Goal: Information Seeking & Learning: Find specific page/section

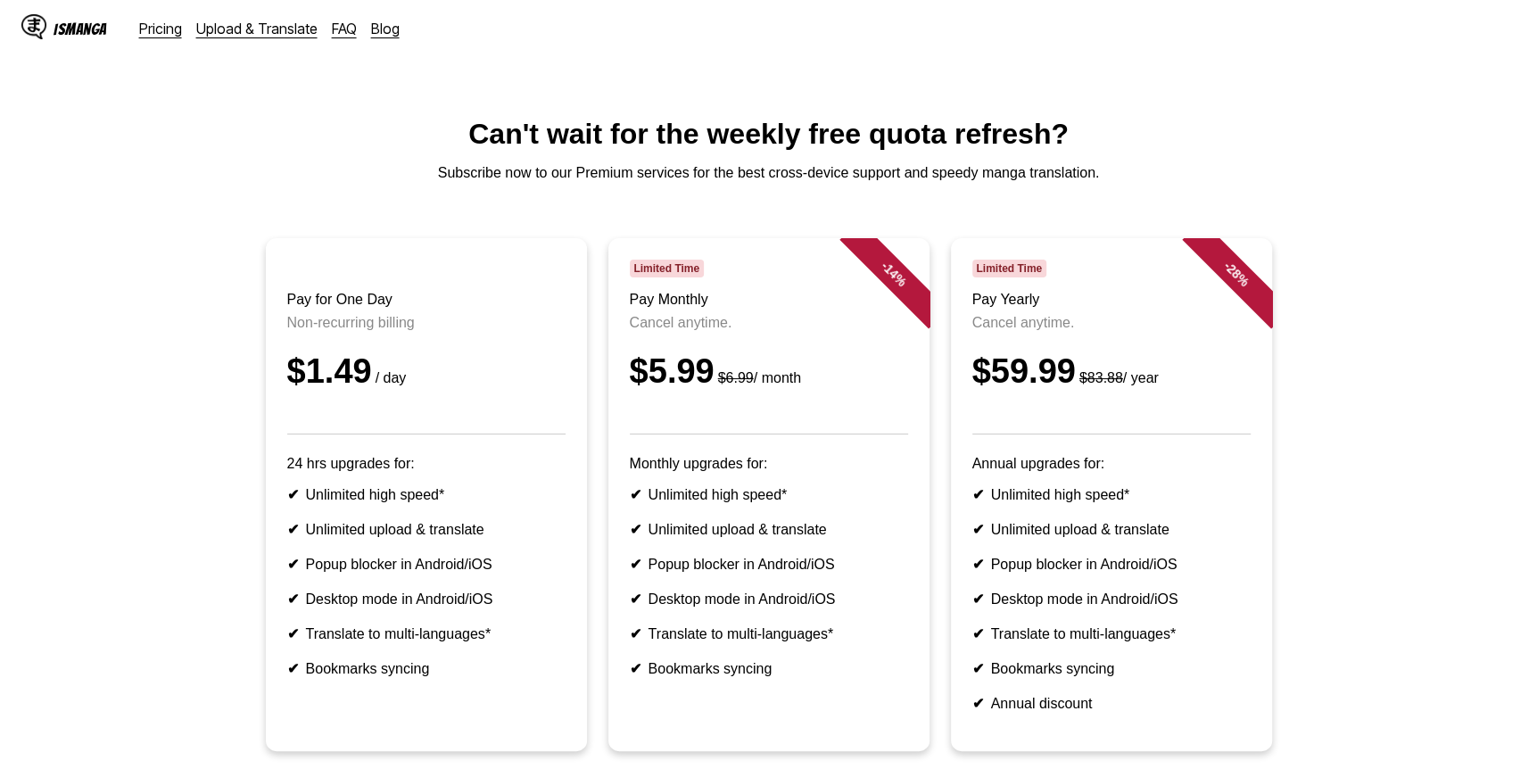
click at [353, 293] on header "Pay for One Day Non-recurring billing $1.49 / day" at bounding box center [426, 347] width 278 height 175
click at [424, 350] on header "Pay for One Day Non-recurring billing $1.49 / day" at bounding box center [426, 347] width 278 height 175
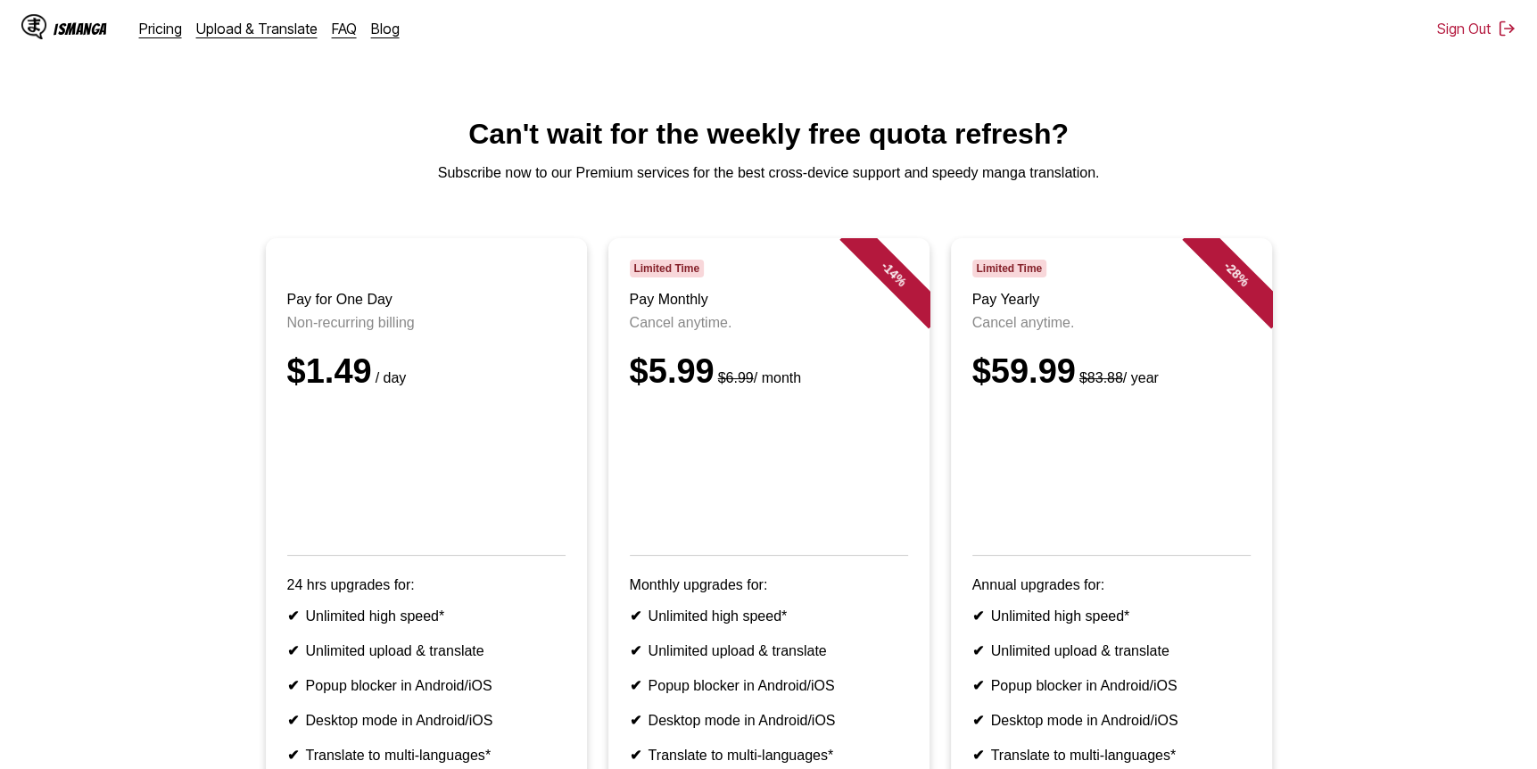
click at [1506, 156] on main "Can't wait for the weekly free quota refresh? Subscribe now to our Premium serv…" at bounding box center [768, 547] width 1537 height 858
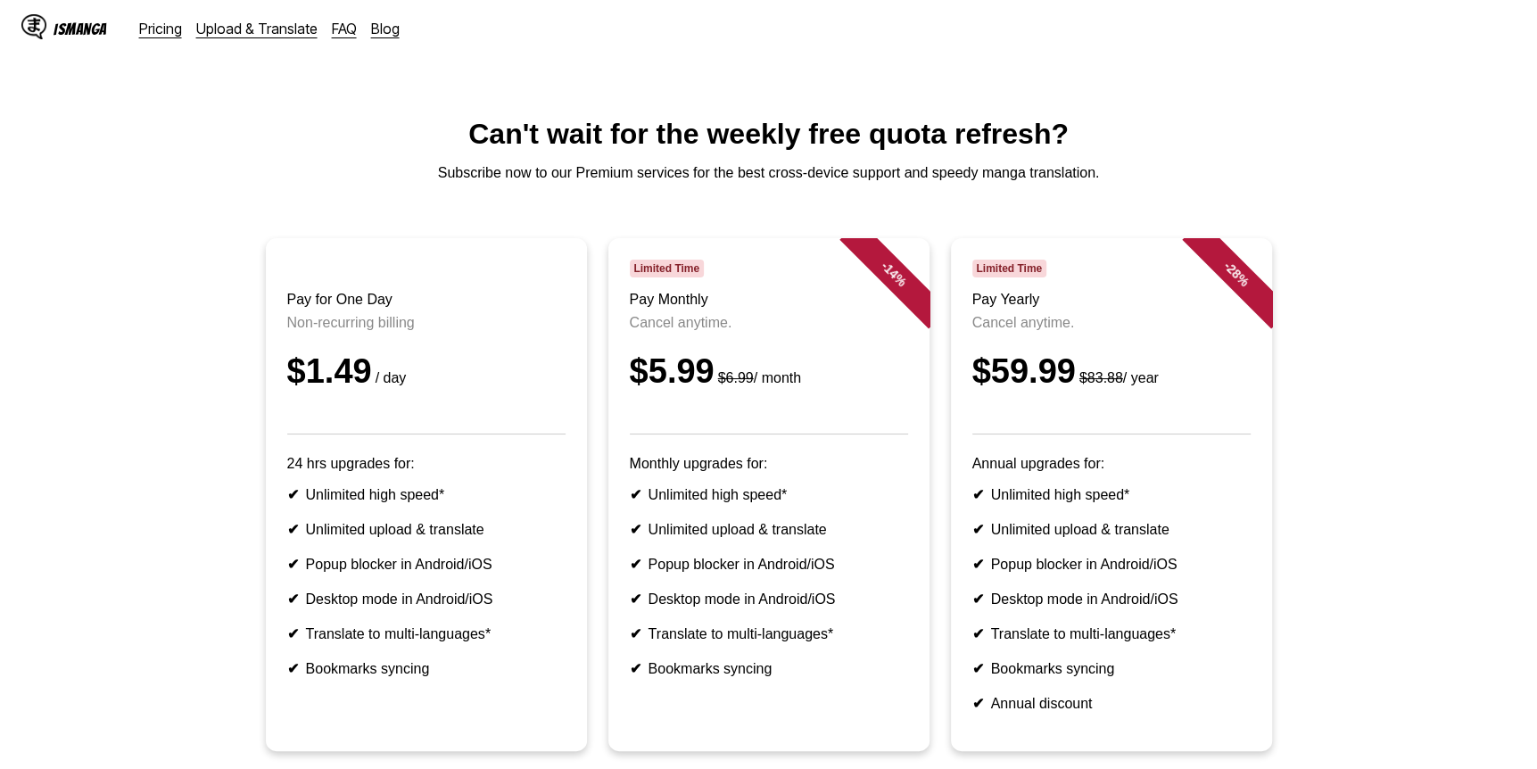
click at [996, 43] on div "IsManga Pricing Upload & Translate FAQ Blog Pricing Upload & Translate FAQ Blog" at bounding box center [768, 28] width 1537 height 57
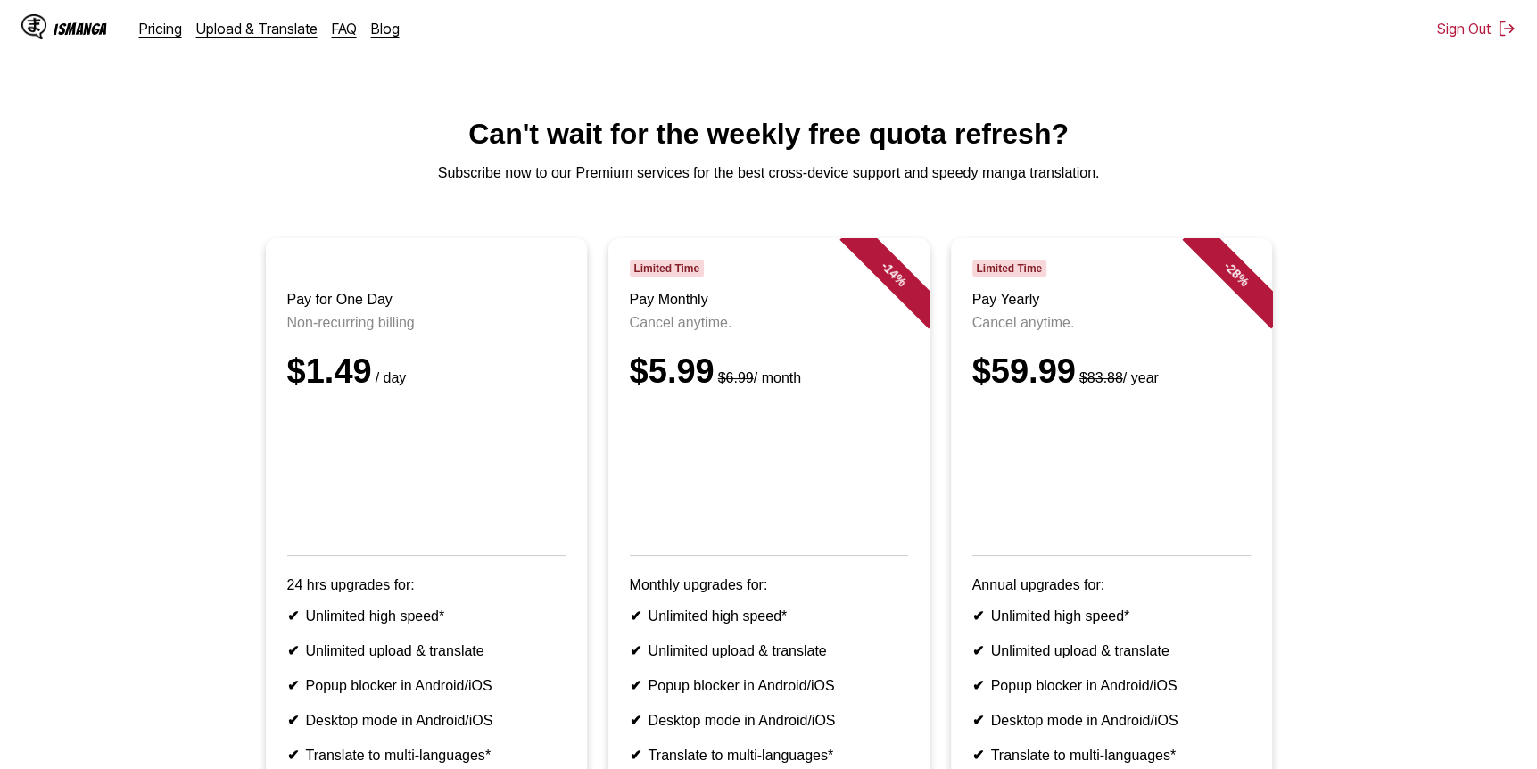
click at [969, 23] on div "IsManga Pricing Upload & Translate FAQ Blog Sign Out Pricing Upload & Translate…" at bounding box center [768, 28] width 1537 height 57
click at [264, 29] on link "Upload & Translate" at bounding box center [256, 29] width 121 height 18
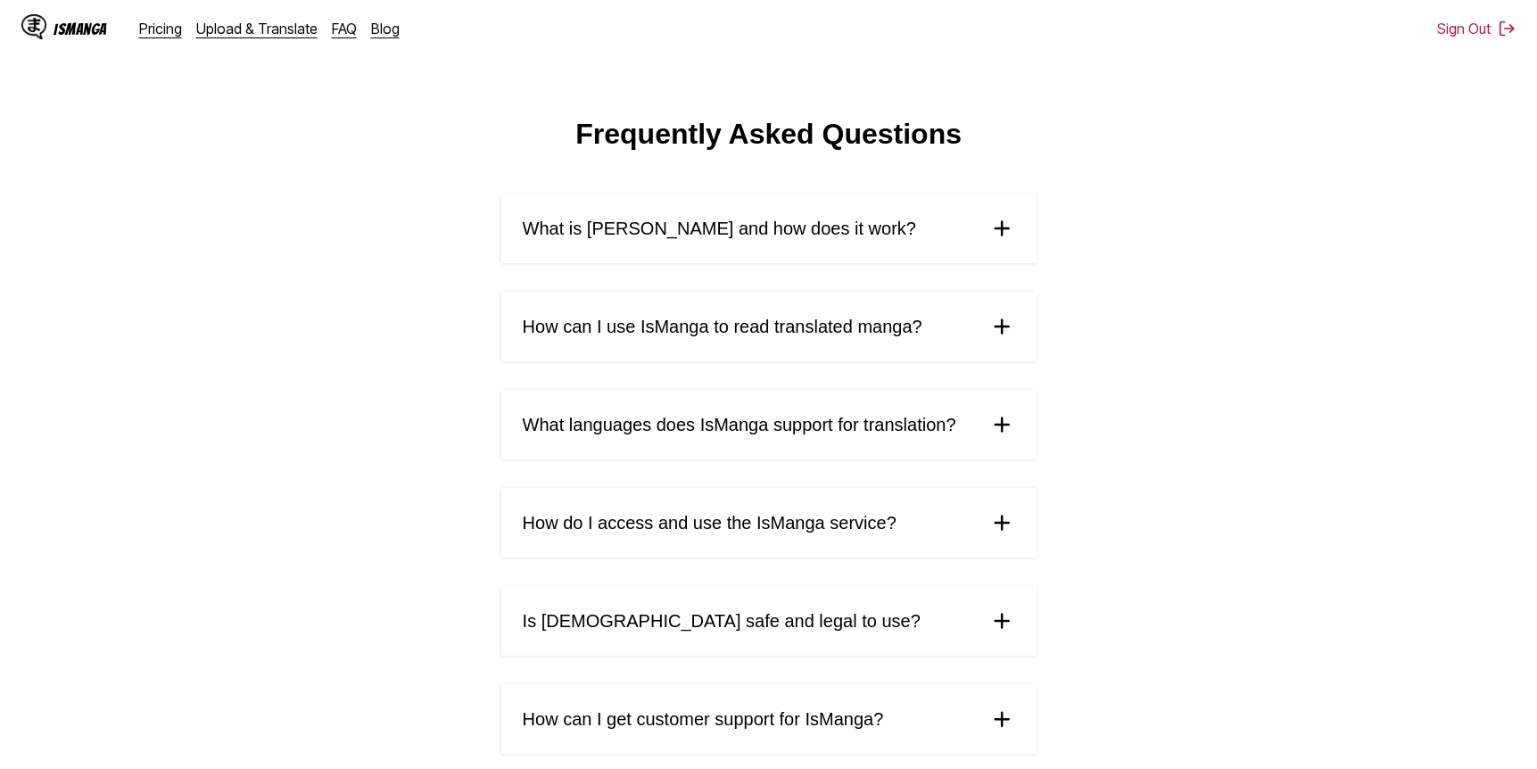
scroll to position [357, 0]
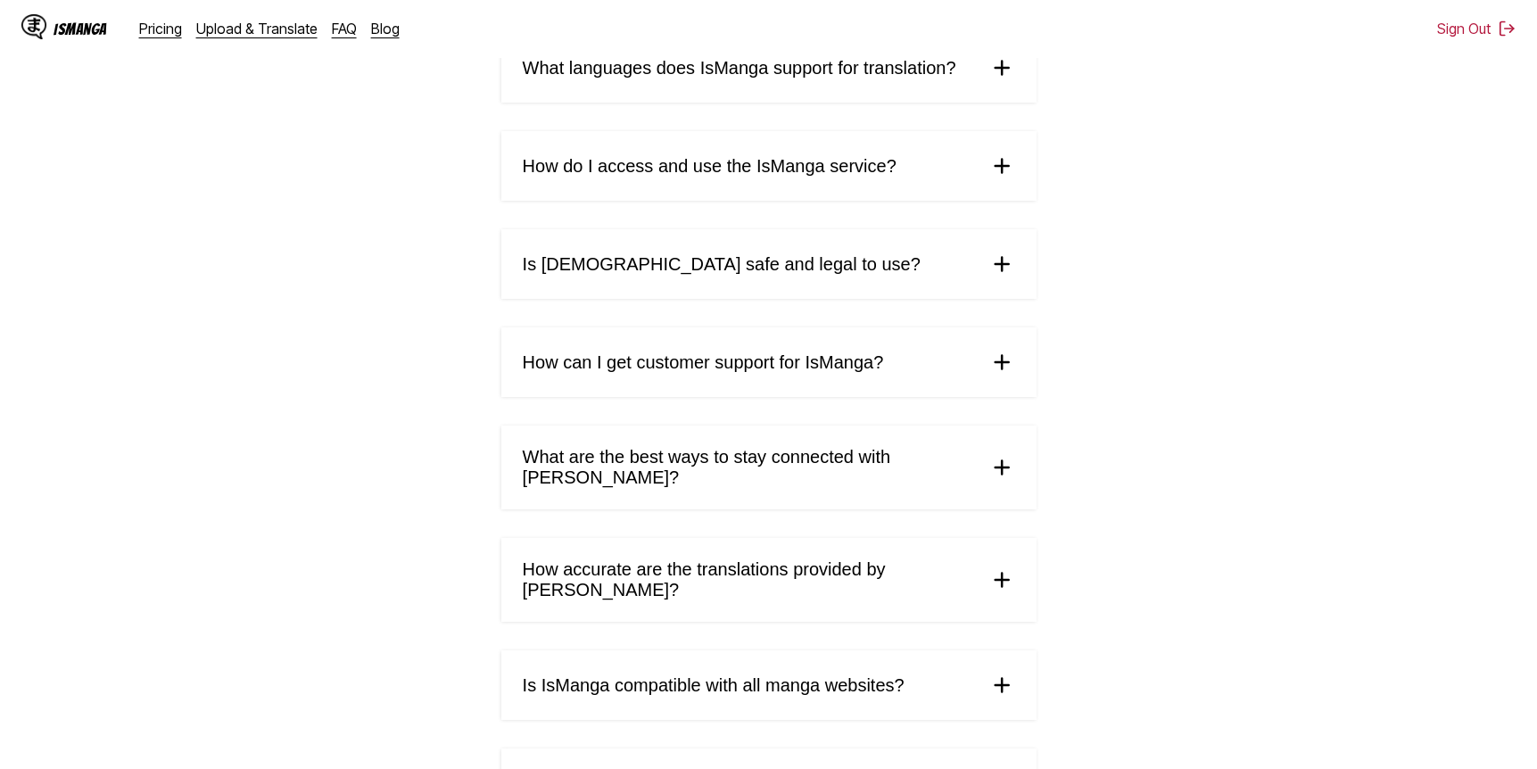
click at [842, 373] on span "How can I get customer support for IsManga?" at bounding box center [703, 362] width 361 height 21
